Goal: Transaction & Acquisition: Subscribe to service/newsletter

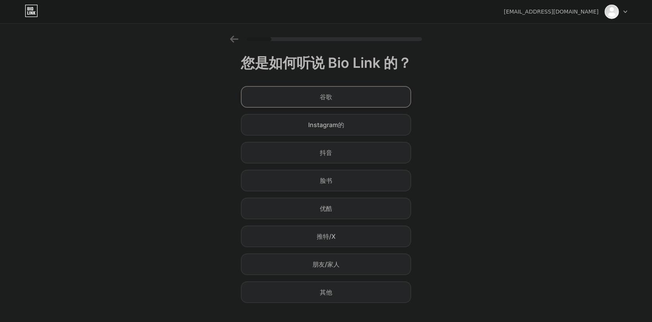
click at [366, 96] on div "谷歌" at bounding box center [326, 97] width 170 height 22
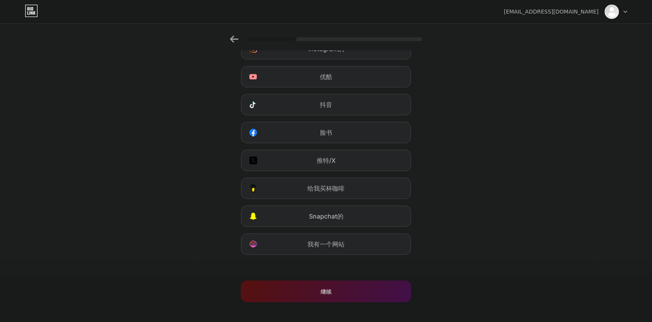
scroll to position [48, 0]
click at [362, 242] on div "我有一个网站" at bounding box center [326, 244] width 170 height 22
click at [352, 288] on div "继续" at bounding box center [326, 291] width 170 height 22
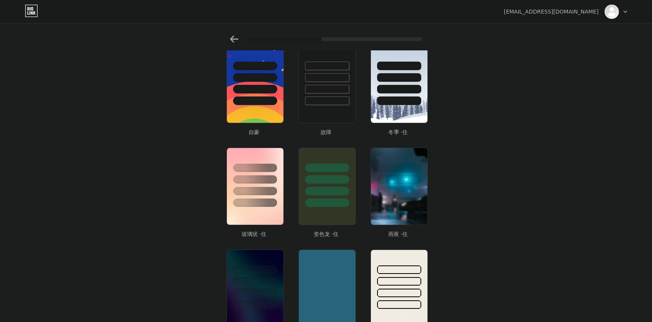
scroll to position [144, 0]
click at [323, 199] on div at bounding box center [326, 203] width 45 height 9
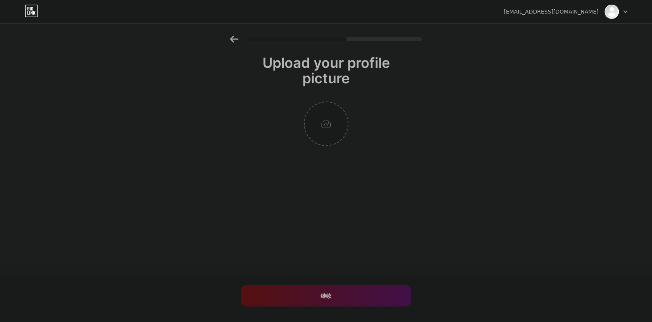
scroll to position [0, 0]
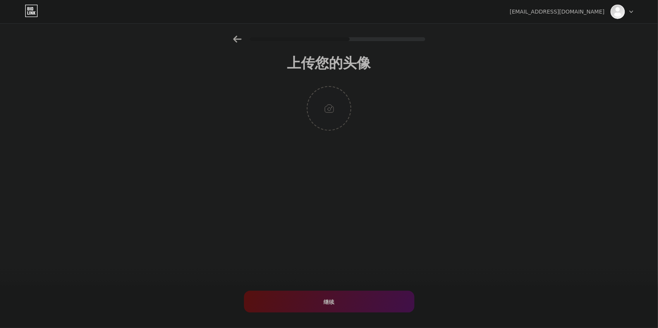
click at [331, 111] on input "file" at bounding box center [328, 108] width 43 height 43
click at [326, 108] on input "file" at bounding box center [328, 108] width 43 height 43
type input "C:\fakepath\【哲风壁纸】动漫少女-暗背景-白.png"
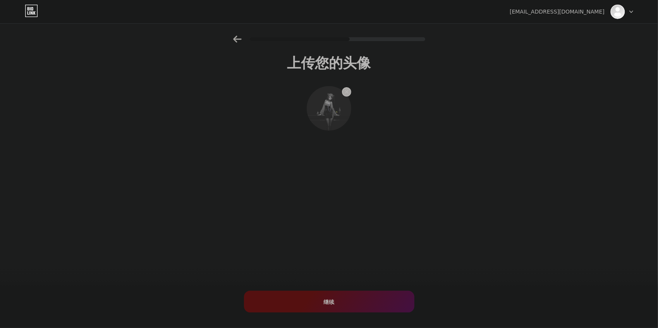
click at [321, 301] on div "继续" at bounding box center [329, 301] width 170 height 22
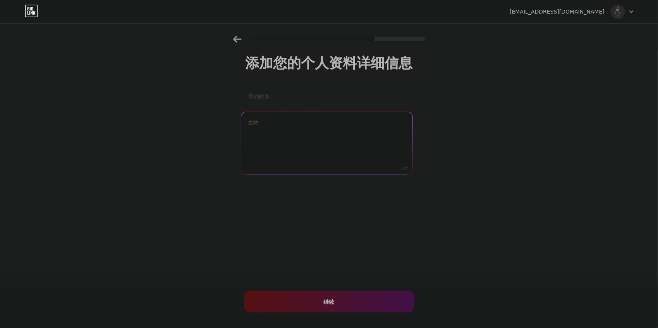
click at [311, 137] on textarea at bounding box center [326, 143] width 171 height 63
click at [302, 94] on input "text" at bounding box center [327, 95] width 170 height 19
paste input "瓜老师的笔记"
click at [301, 97] on input "瓜老师的笔记" at bounding box center [326, 95] width 171 height 19
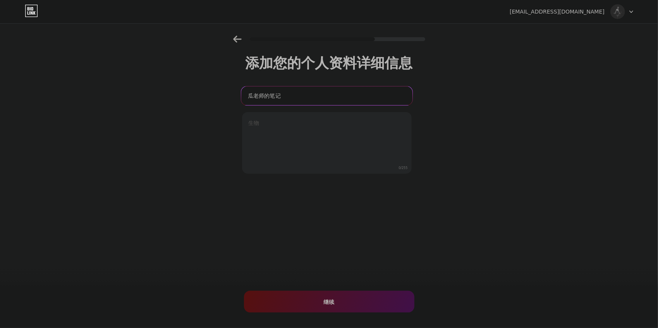
paste input "今日黑料"
type input "今日黑料"
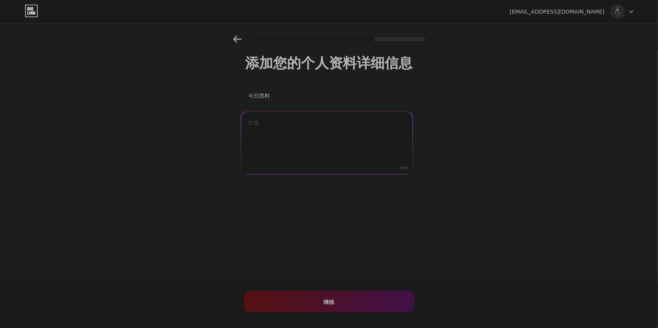
click at [294, 126] on textarea at bounding box center [326, 143] width 171 height 63
paste textarea "黑料网同步提供网页版与移动端APP服务，用户可在任何设备上轻松获取爆料内容。网页端支持浏览历史黑料合集与分类导航，APP则支持推送通知、收藏内容、夜间模式、爆…"
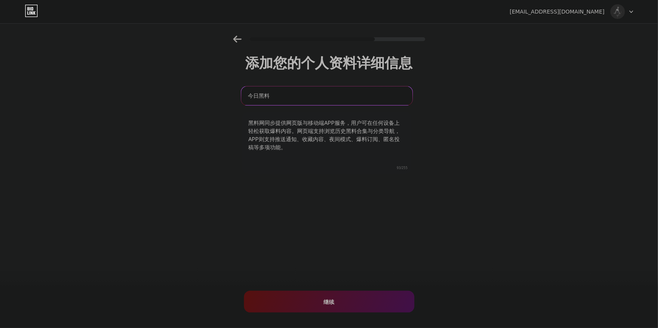
drag, startPoint x: 276, startPoint y: 95, endPoint x: 215, endPoint y: 94, distance: 61.2
click at [219, 93] on div "添加您的个人资料详细信息 今日黑料 黑料网同步提供网页版与移动端APP服务，用户可在任何设备上轻松获取爆料内容。网页端支持浏览历史黑料合集与分类导航，APP则…" at bounding box center [329, 124] width 658 height 177
drag, startPoint x: 265, startPoint y: 121, endPoint x: 233, endPoint y: 124, distance: 31.9
click at [249, 123] on textarea "黑料网同步提供网页版与移动端APP服务，用户可在任何设备上轻松获取爆料内容。网页端支持浏览历史黑料合集与分类导航，APP则支持推送通知、收藏内容、夜间模式、爆…" at bounding box center [326, 143] width 171 height 63
paste textarea "今日黑料"
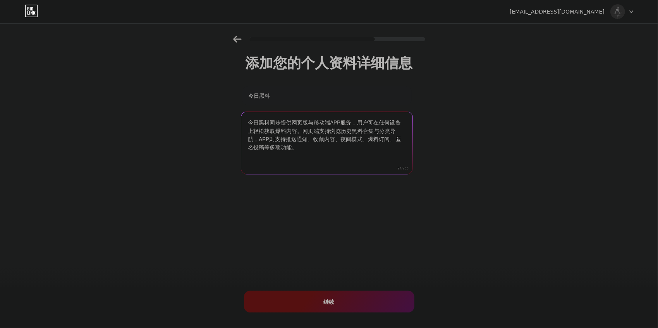
type textarea "今日黑料同步提供网页版与移动端APP服务，用户可在任何设备上轻松获取爆料内容。网页端支持浏览历史黑料合集与分类导航，APP则支持推送通知、收藏内容、夜间模式、…"
click at [329, 301] on span "继续" at bounding box center [329, 301] width 11 height 8
click at [336, 304] on div "继续" at bounding box center [329, 301] width 170 height 22
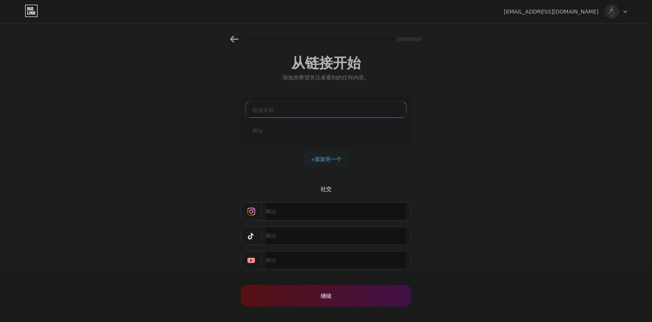
click at [301, 112] on input "text" at bounding box center [326, 109] width 160 height 15
paste input "黑料 今日黑料 热门黑料"
drag, startPoint x: 269, startPoint y: 109, endPoint x: 210, endPoint y: 107, distance: 58.9
click at [210, 107] on div "从链接开始 添加您希望关注者看到的任何内容。 黑料 今日黑料 热门黑料 + 添加另一个 社交 继续 Error" at bounding box center [326, 172] width 652 height 272
type input "今日黑料 热门黑料"
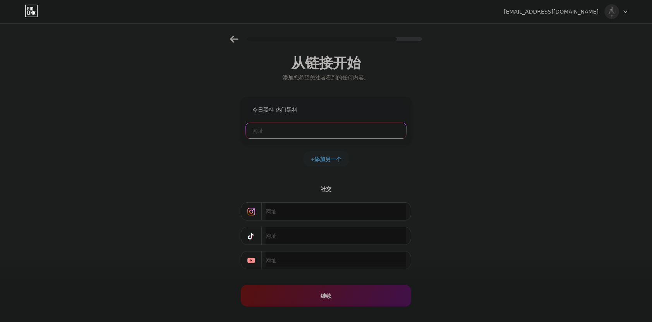
click at [297, 131] on input "text" at bounding box center [326, 130] width 160 height 15
click at [219, 204] on div "从链接开始 添加您希望关注者看到的任何内容。 今日黑料 热门黑料 [DOMAIN_NAME] + 添加另一个 社交 继续 Error" at bounding box center [326, 172] width 652 height 272
click at [256, 129] on input "[DOMAIN_NAME]" at bounding box center [326, 130] width 160 height 15
paste input "https://"
click at [269, 129] on input "[URL][DOMAIN_NAME]" at bounding box center [326, 130] width 160 height 15
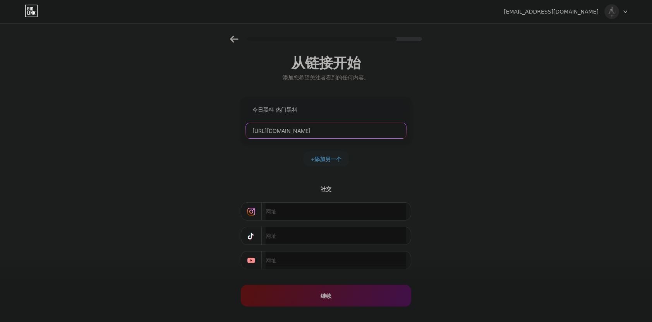
type input "[URL][DOMAIN_NAME]"
click at [331, 127] on input "[URL][DOMAIN_NAME]" at bounding box center [326, 130] width 160 height 15
click at [333, 129] on input "[URL][DOMAIN_NAME]" at bounding box center [326, 130] width 160 height 15
drag, startPoint x: 333, startPoint y: 129, endPoint x: 129, endPoint y: 129, distance: 204.8
click at [129, 129] on div "从链接开始 添加您希望关注者看到的任何内容。 今日黑料 热门黑料 [URL][DOMAIN_NAME] + 添加另一个 社交 继续 Error" at bounding box center [326, 172] width 652 height 272
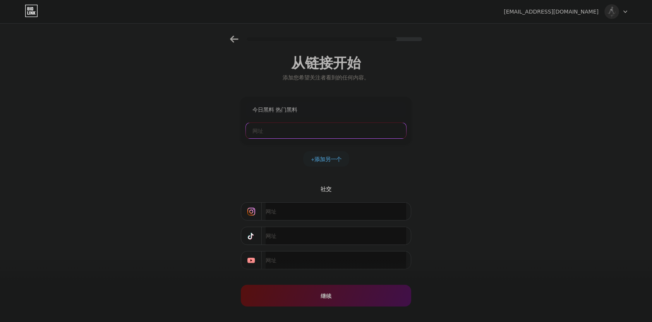
paste input "[URL][DOMAIN_NAME]"
type input "[URL][DOMAIN_NAME]"
click at [482, 216] on div "从链接开始 添加您希望关注者看到的任何内容。 今日黑料 热门黑料 [URL][DOMAIN_NAME] + 添加另一个 社交 继续 Error" at bounding box center [326, 172] width 652 height 272
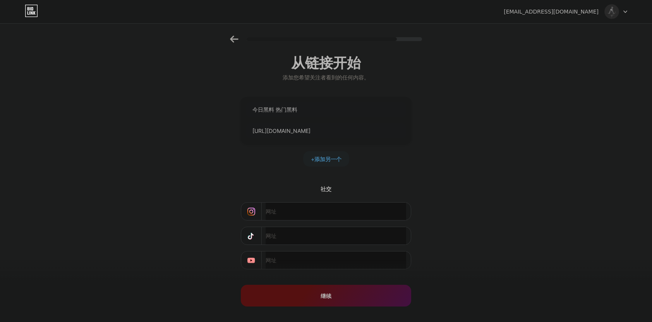
click at [330, 295] on span "继续" at bounding box center [326, 296] width 11 height 8
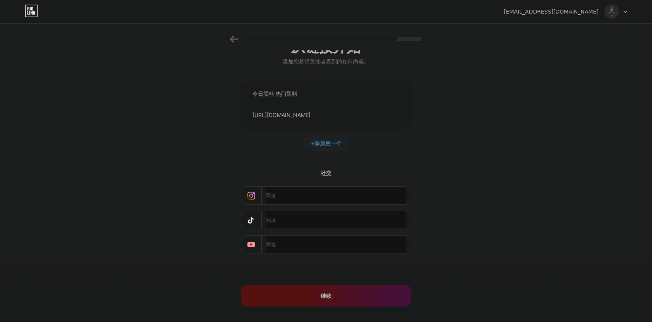
scroll to position [16, 0]
click at [331, 297] on span "继续" at bounding box center [326, 296] width 11 height 8
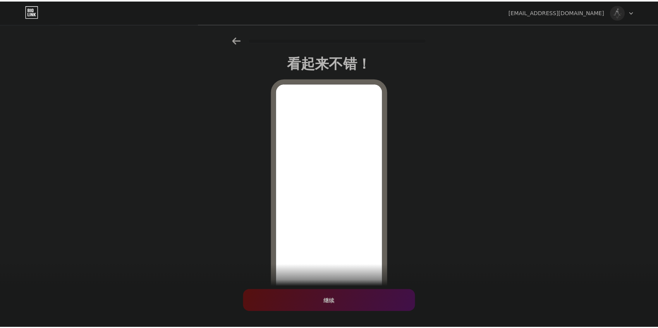
scroll to position [0, 0]
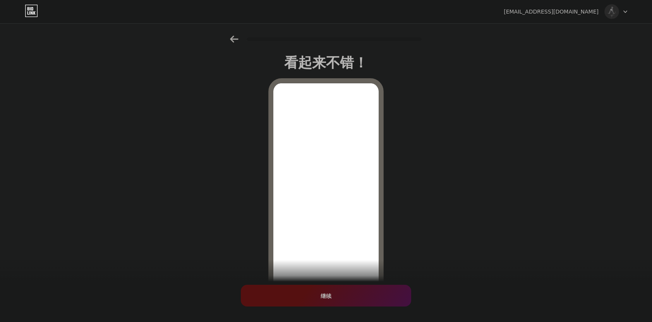
click at [330, 296] on span "继续" at bounding box center [326, 296] width 11 height 8
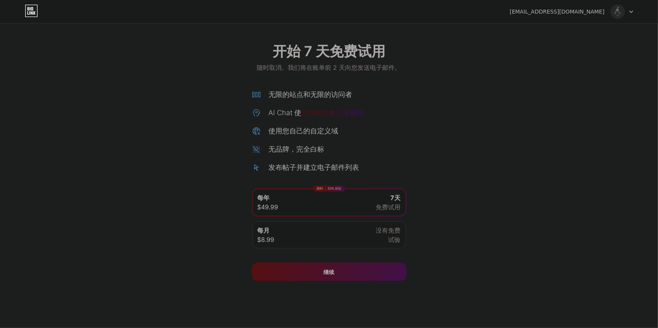
click at [355, 233] on div "每月 $8.99 没有免费 试验" at bounding box center [328, 234] width 153 height 27
click at [29, 12] on icon at bounding box center [31, 11] width 13 height 12
click at [334, 228] on div "每月 $8.99 没有免费 试验" at bounding box center [328, 234] width 153 height 27
click at [341, 270] on div "继续" at bounding box center [329, 271] width 155 height 19
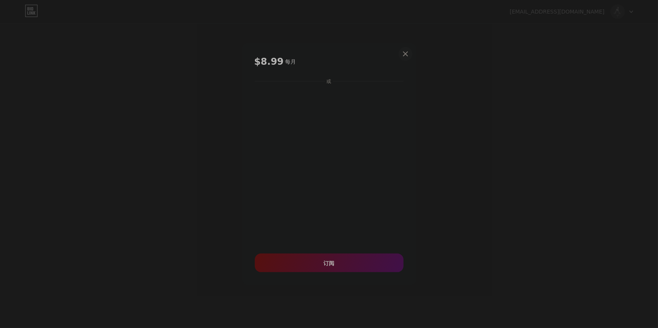
click at [406, 53] on icon at bounding box center [405, 54] width 6 height 6
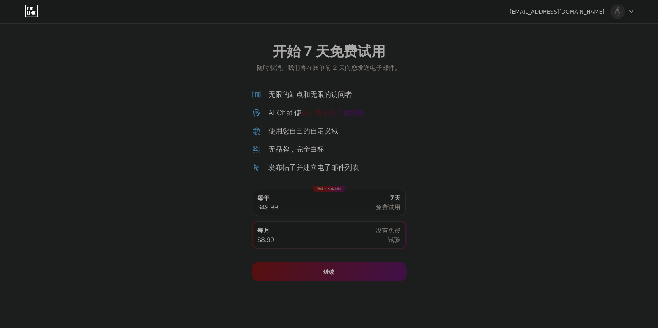
click at [282, 200] on div "限时 ： 50% 折扣 每年 $49.99 7天 免费试用" at bounding box center [328, 202] width 153 height 27
click at [335, 274] on div "继续" at bounding box center [329, 271] width 155 height 19
